Goal: Information Seeking & Learning: Learn about a topic

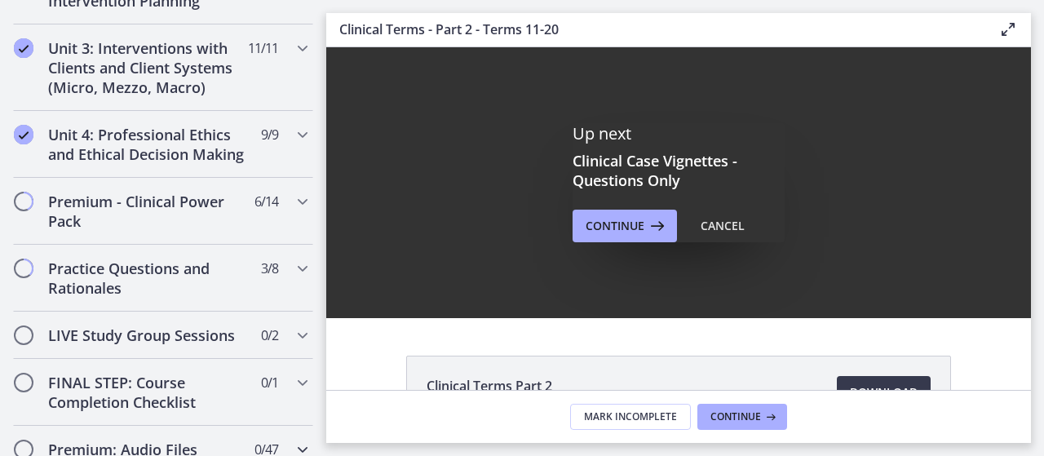
scroll to position [616, 0]
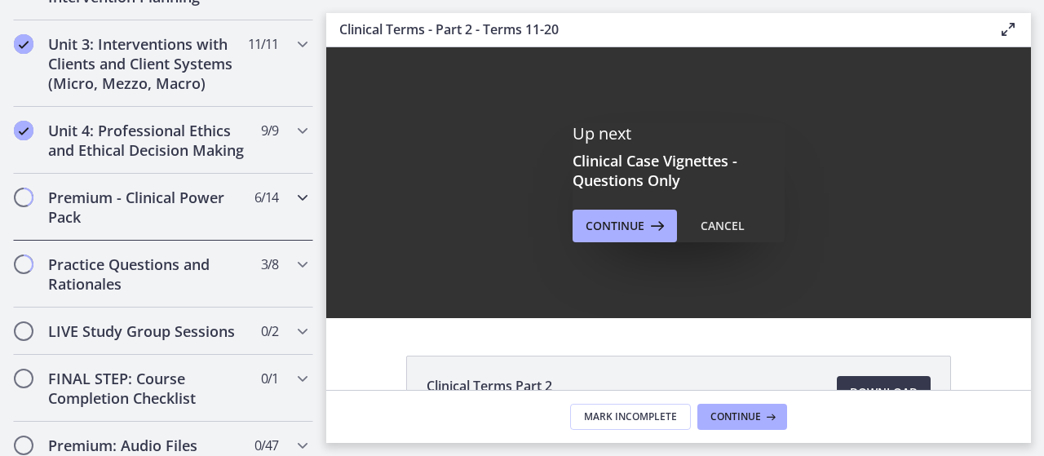
click at [293, 207] on icon "Chapters" at bounding box center [303, 198] width 20 height 20
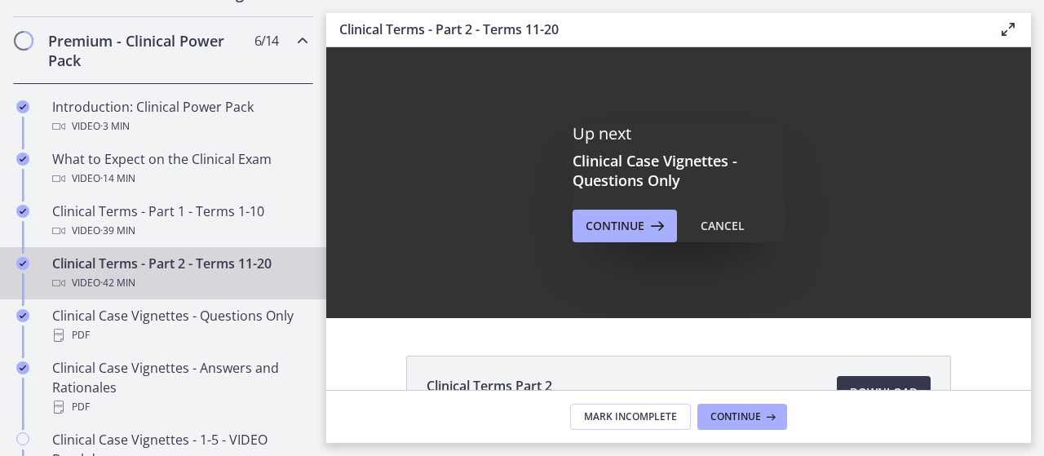
scroll to position [912, 0]
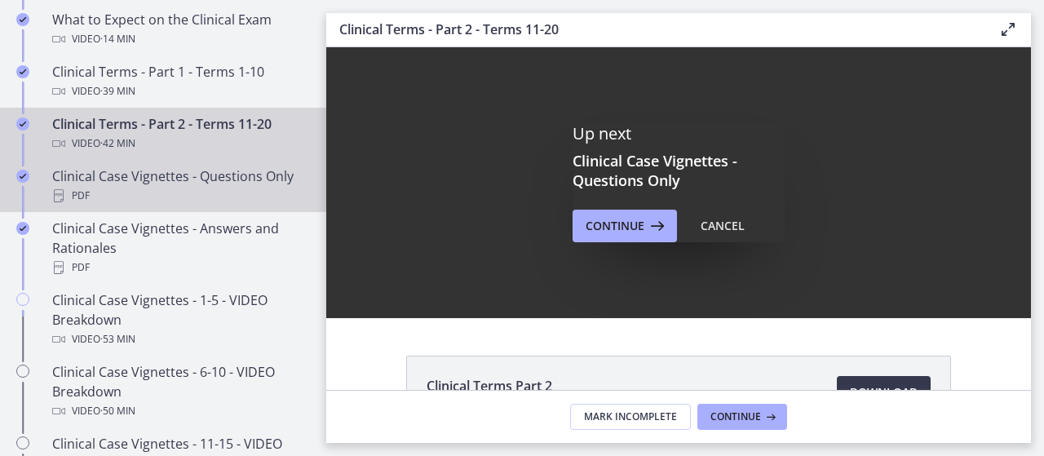
click at [192, 205] on div "PDF" at bounding box center [179, 196] width 254 height 20
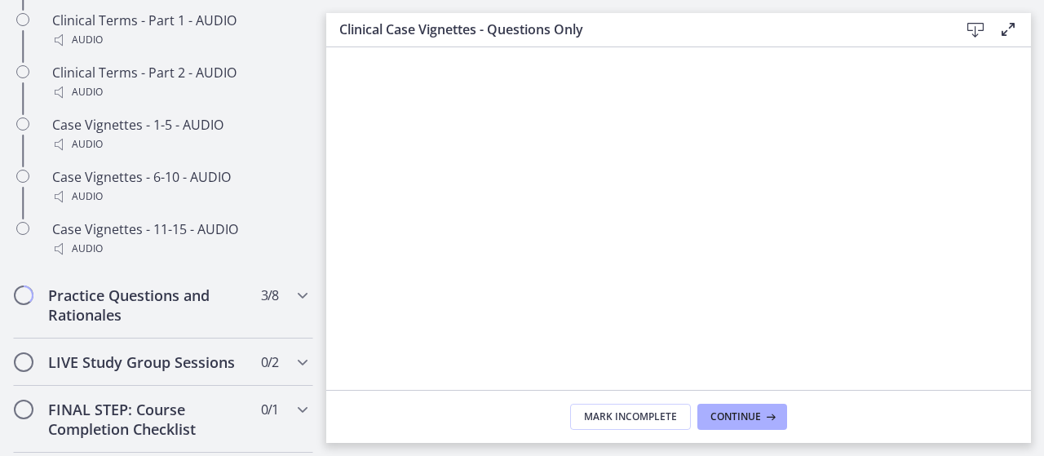
scroll to position [1439, 0]
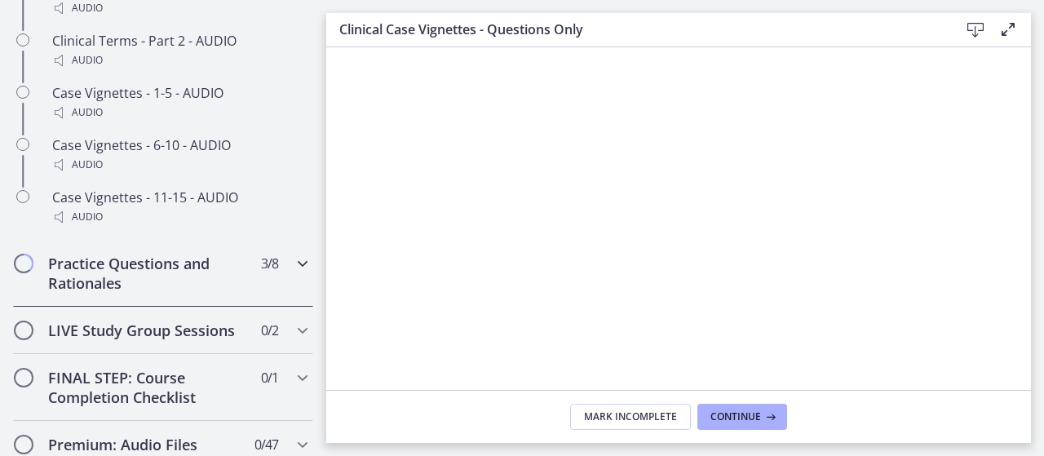
click at [254, 287] on div "Practice Questions and Rationales 3 / 8 Completed" at bounding box center [163, 273] width 300 height 67
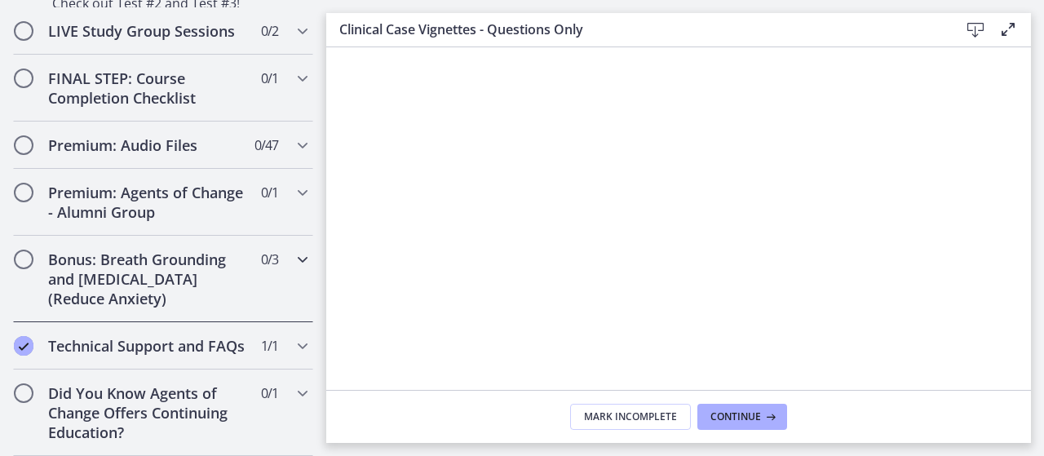
scroll to position [1436, 0]
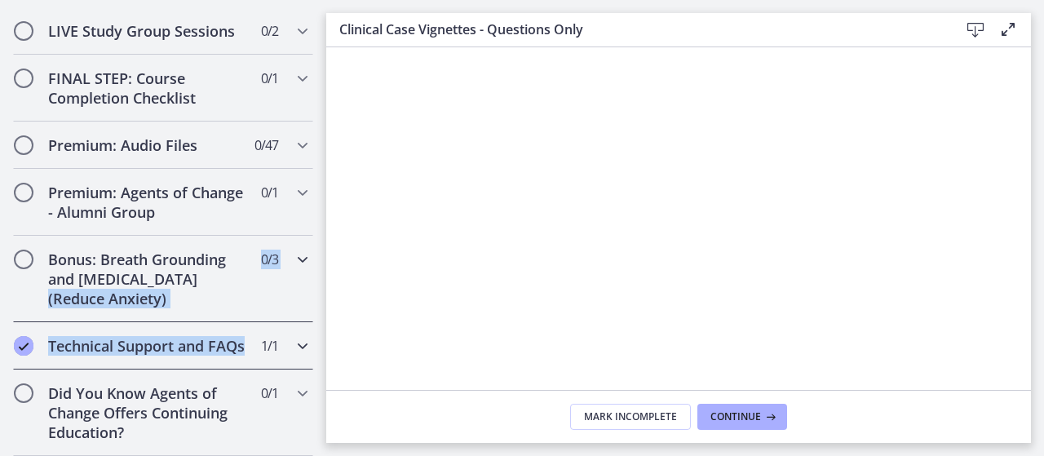
drag, startPoint x: 313, startPoint y: 369, endPoint x: 309, endPoint y: 251, distance: 117.5
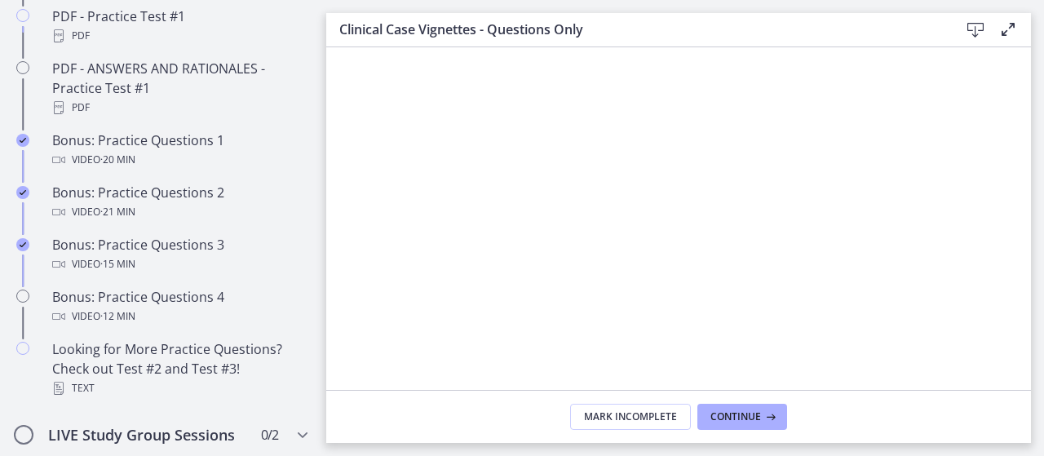
scroll to position [1009, 0]
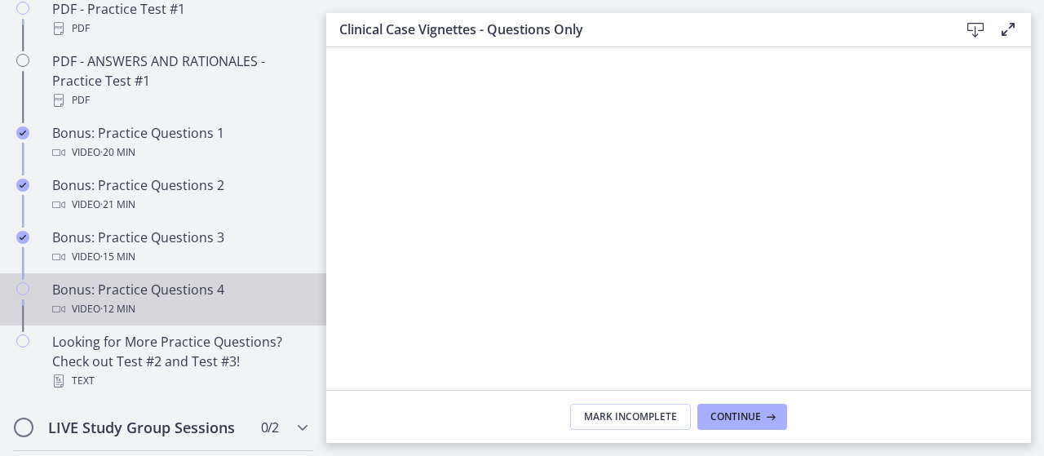
click at [184, 298] on div "Bonus: Practice Questions 4 Video · 12 min" at bounding box center [179, 299] width 254 height 39
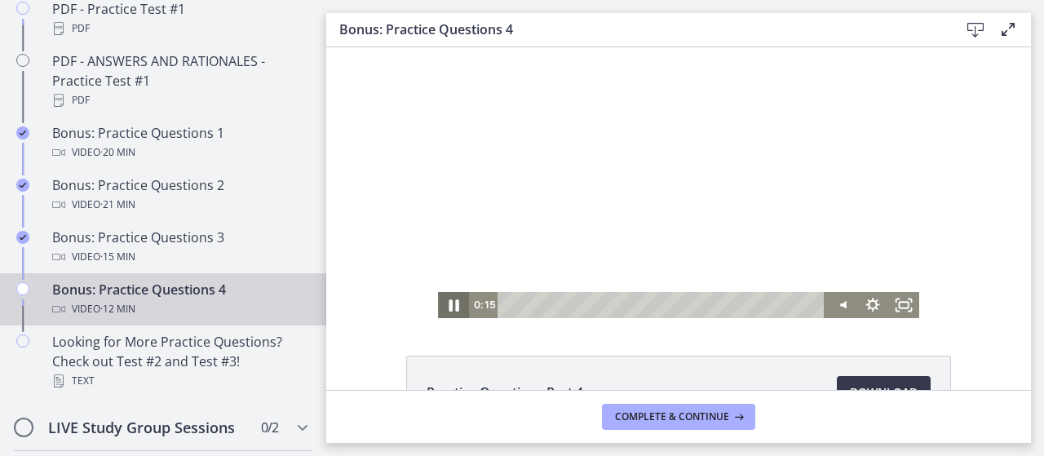
click at [448, 304] on icon "Pause" at bounding box center [453, 305] width 10 height 12
